Goal: Complete application form

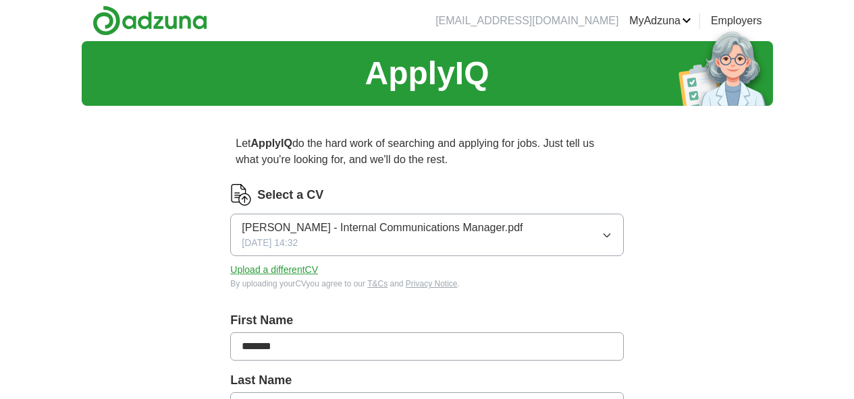
click at [304, 272] on button "Upload a different CV" at bounding box center [274, 270] width 88 height 14
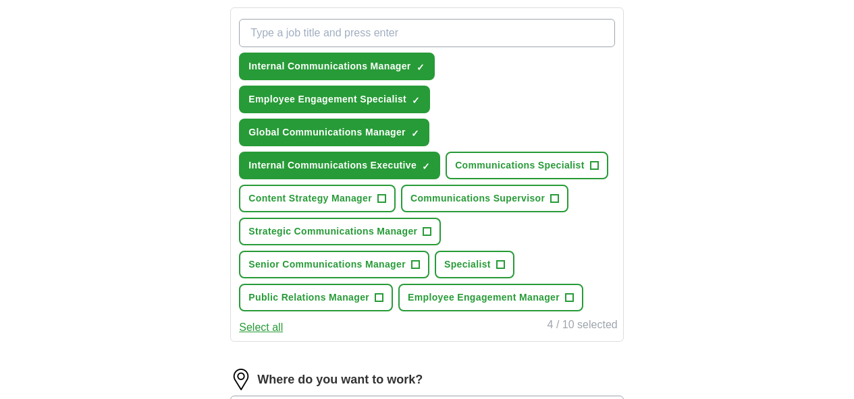
scroll to position [505, 0]
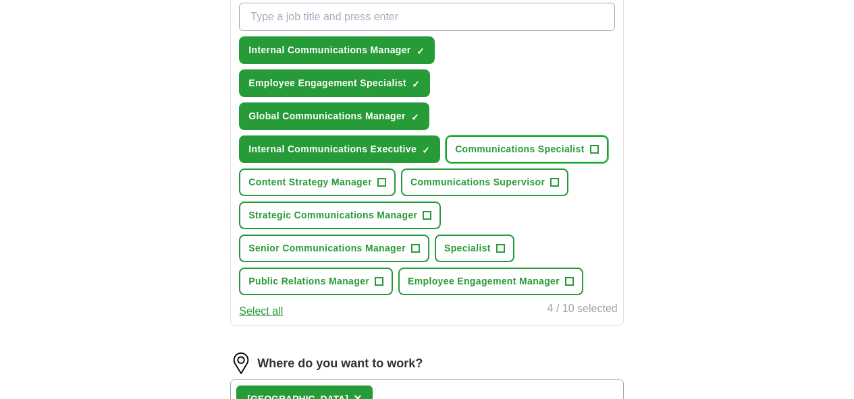
click at [455, 157] on span "Communications Specialist" at bounding box center [520, 149] width 130 height 14
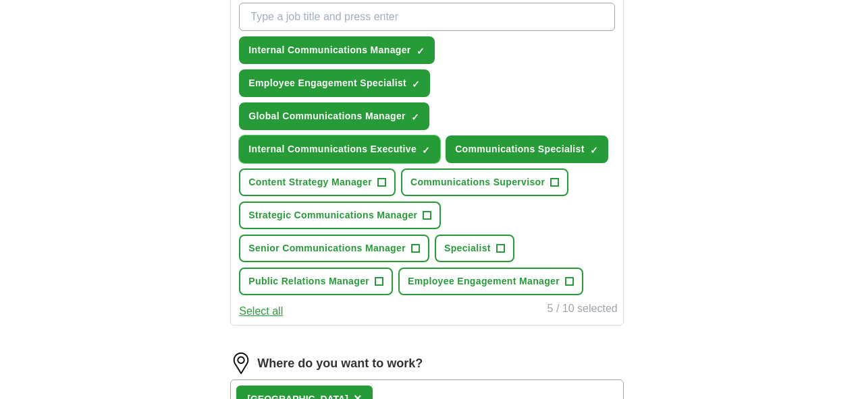
click at [0, 0] on span "×" at bounding box center [0, 0] width 0 height 0
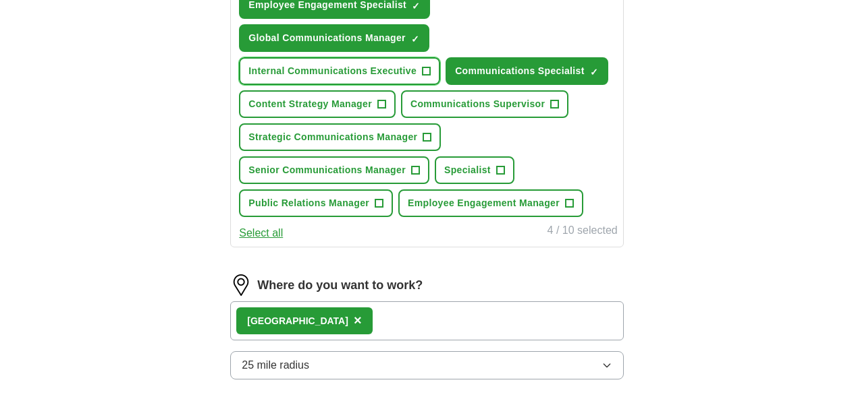
scroll to position [591, 0]
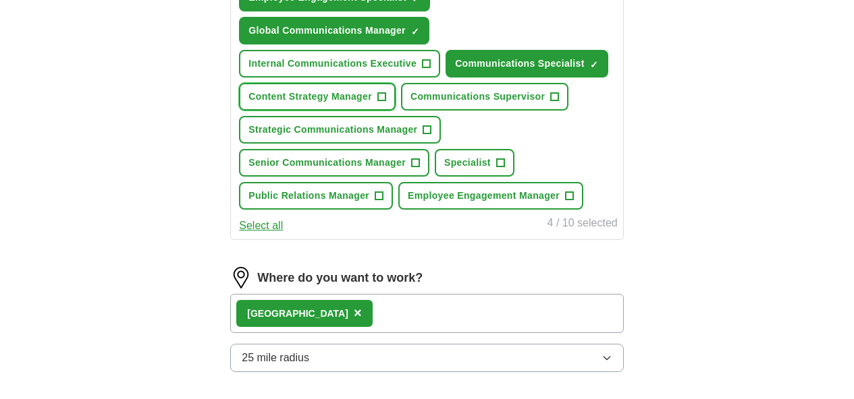
click at [330, 104] on span "Content Strategy Manager" at bounding box center [309, 97] width 123 height 14
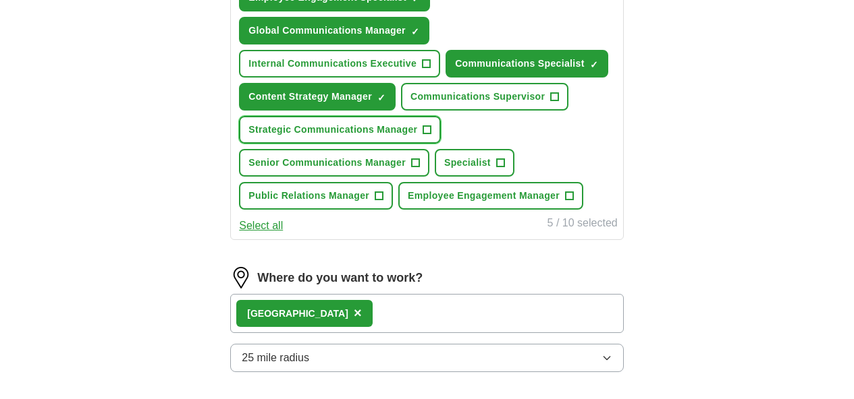
click at [341, 137] on span "Strategic Communications Manager" at bounding box center [332, 130] width 169 height 14
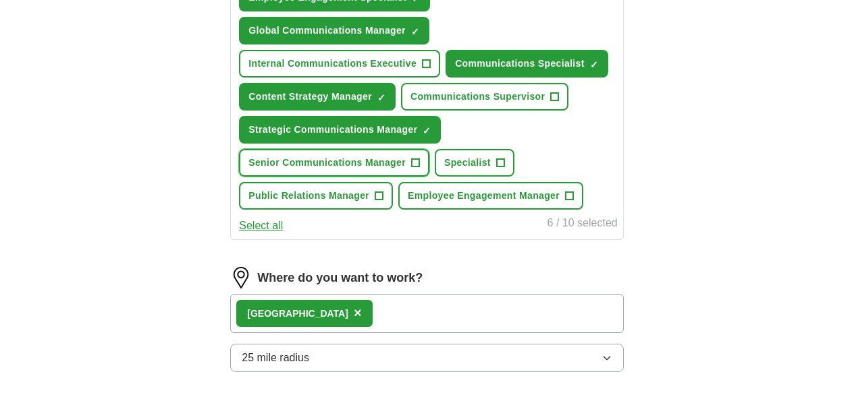
click at [339, 170] on span "Senior Communications Manager" at bounding box center [326, 163] width 157 height 14
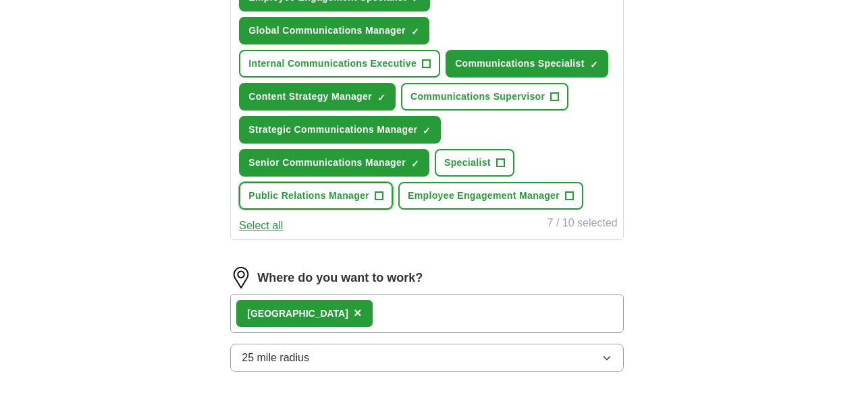
click at [345, 203] on span "Public Relations Manager" at bounding box center [308, 196] width 121 height 14
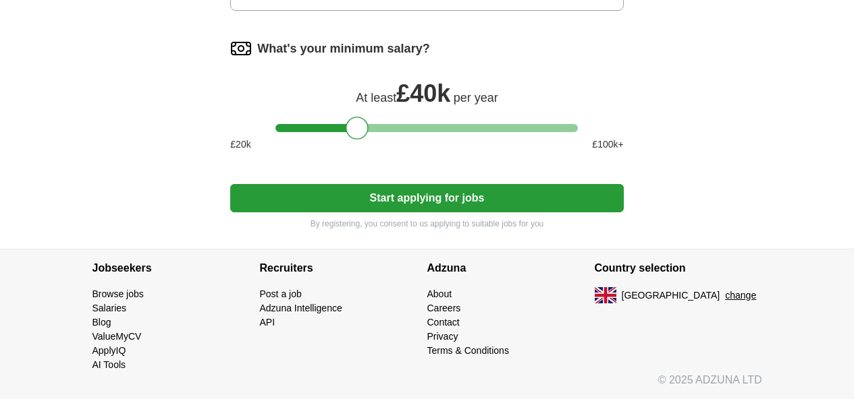
scroll to position [1003, 0]
drag, startPoint x: 356, startPoint y: 178, endPoint x: 372, endPoint y: 177, distance: 16.9
click at [372, 140] on div at bounding box center [374, 128] width 23 height 23
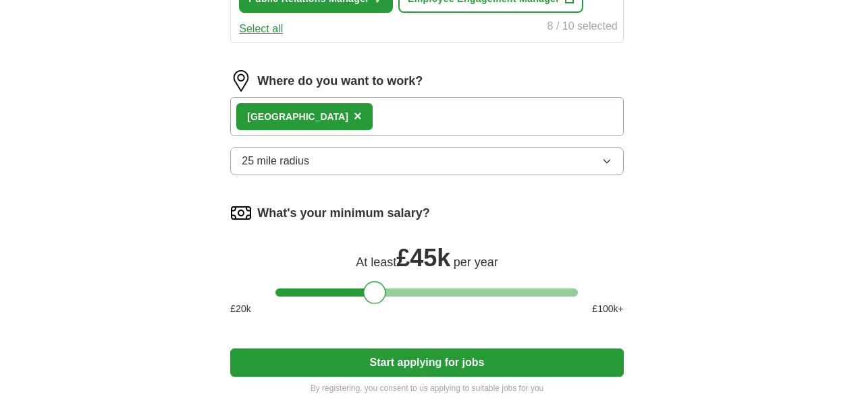
scroll to position [790, 0]
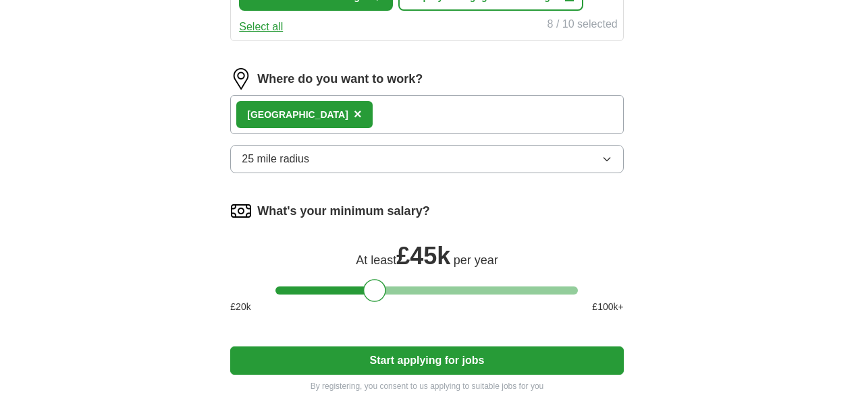
click at [601, 165] on icon "button" at bounding box center [606, 159] width 11 height 11
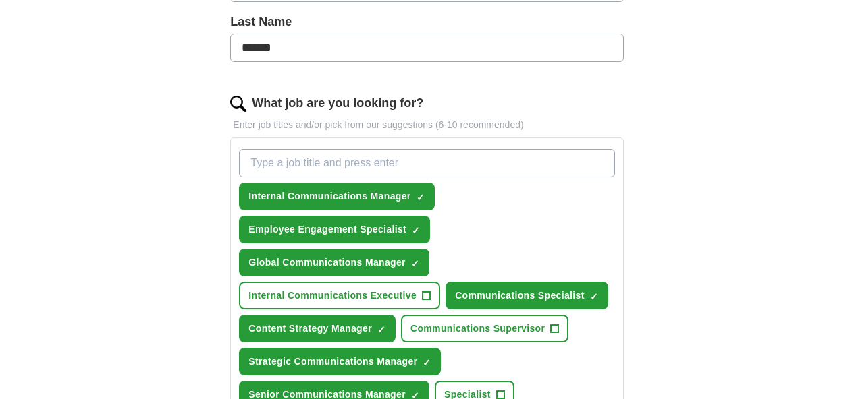
scroll to position [359, 0]
click at [337, 165] on input "What job are you looking for?" at bounding box center [426, 163] width 375 height 28
type input "Communications Manager"
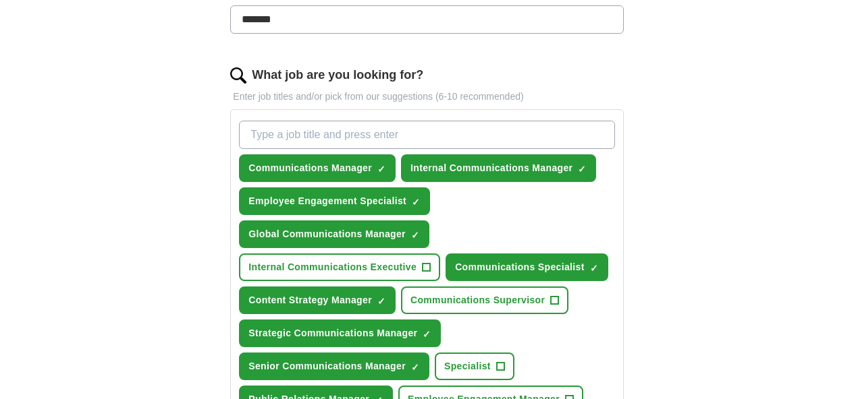
scroll to position [393, 0]
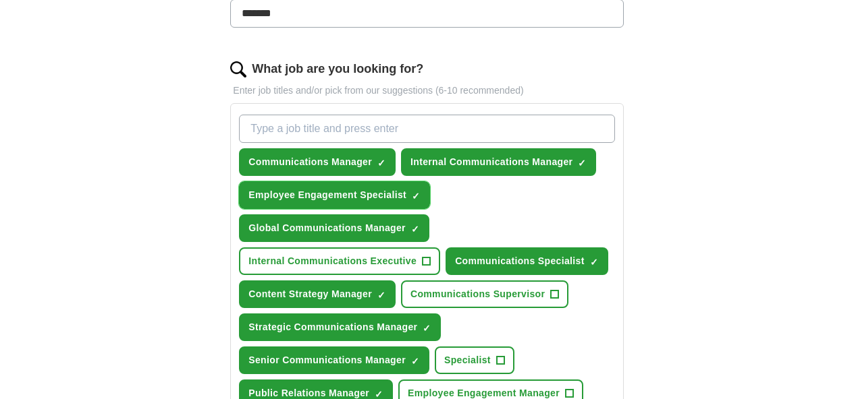
click at [0, 0] on span "×" at bounding box center [0, 0] width 0 height 0
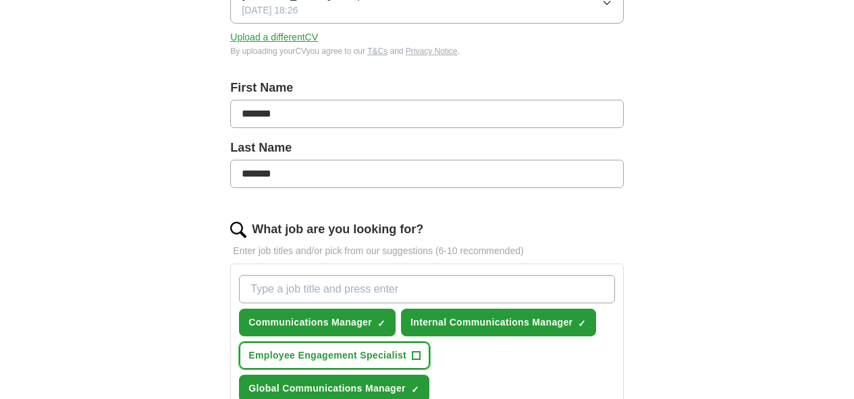
scroll to position [245, 0]
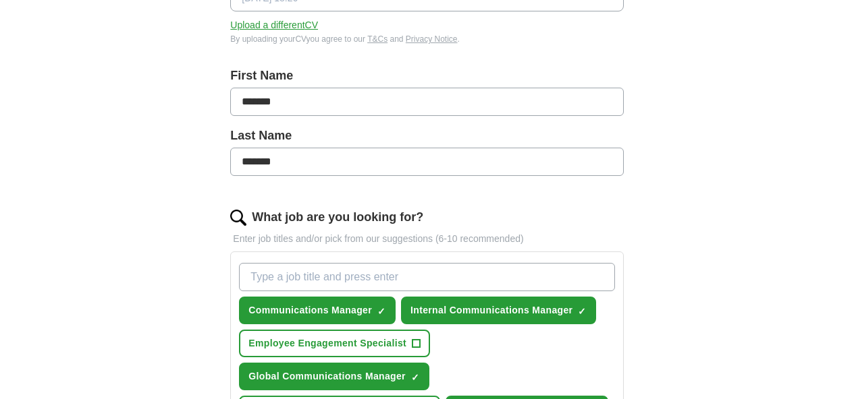
click at [327, 277] on input "What job are you looking for?" at bounding box center [426, 277] width 375 height 28
type input "Corporate Communications Manager"
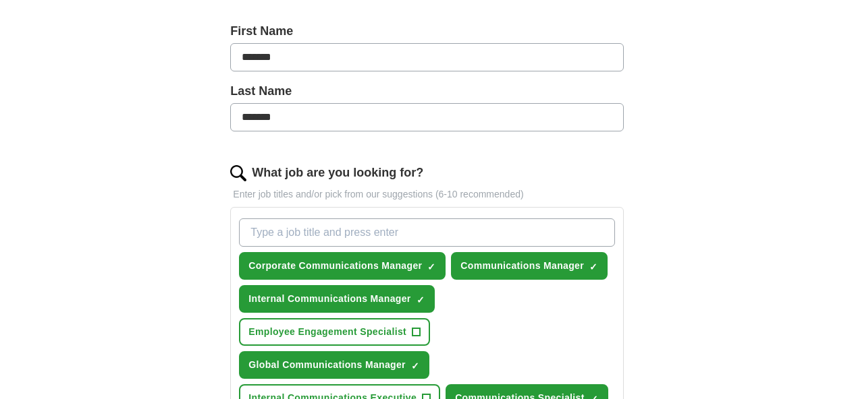
scroll to position [255, 0]
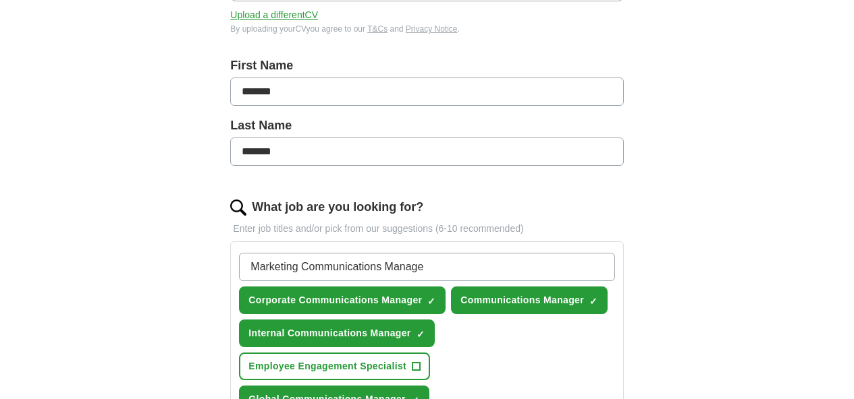
type input "Marketing Communications Manager"
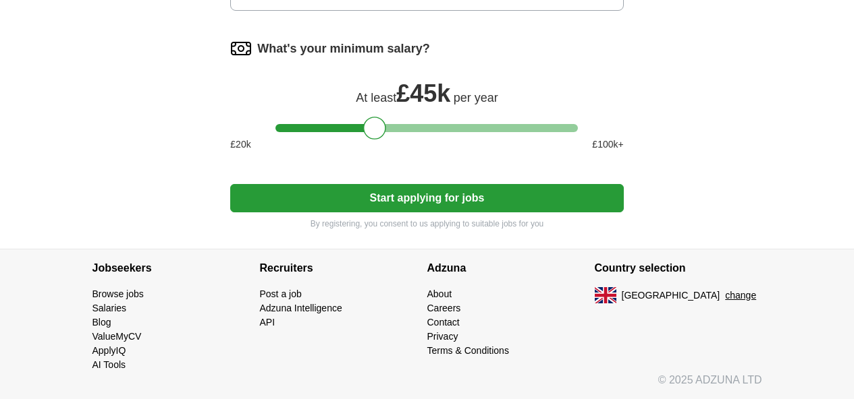
scroll to position [1107, 0]
click at [413, 213] on button "Start applying for jobs" at bounding box center [426, 198] width 393 height 28
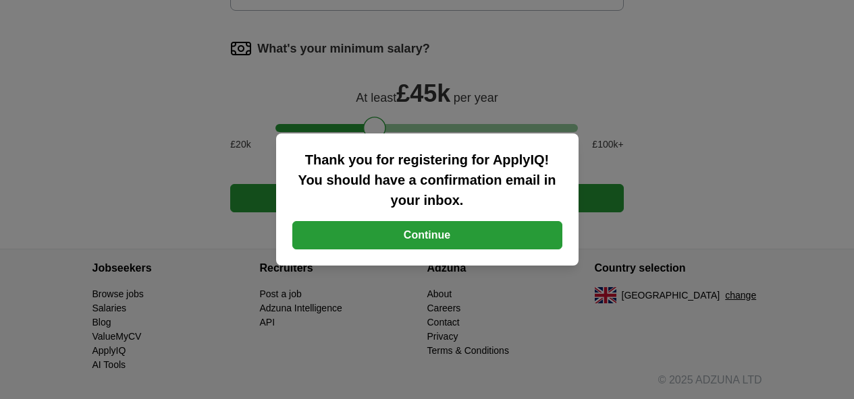
click at [422, 235] on button "Continue" at bounding box center [427, 235] width 270 height 28
